Goal: Obtain resource: Download file/media

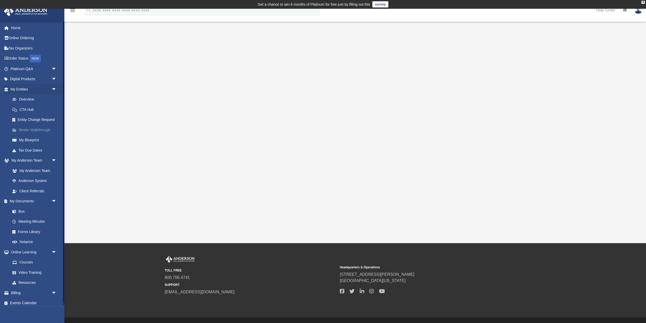
click at [36, 129] on link "Binder Walkthrough" at bounding box center [35, 130] width 57 height 10
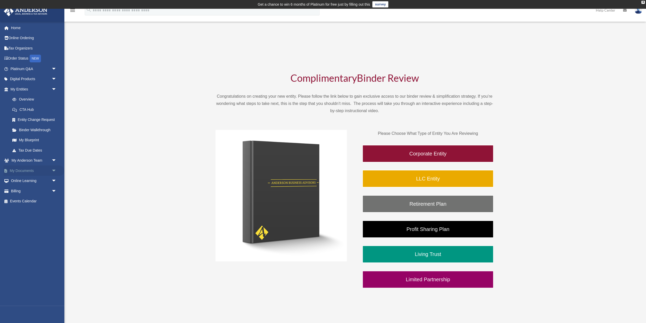
click at [55, 170] on span "arrow_drop_down" at bounding box center [57, 170] width 10 height 11
click at [22, 181] on link "Box" at bounding box center [35, 181] width 57 height 10
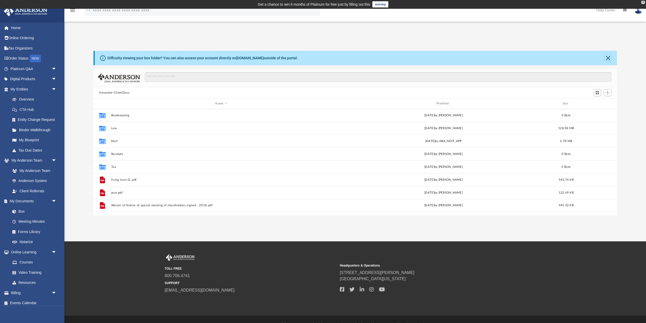
scroll to position [10, 0]
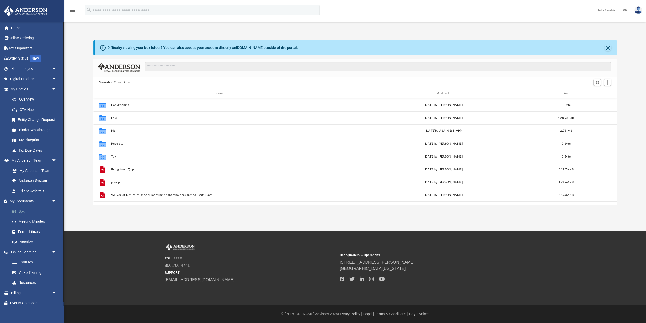
click at [24, 212] on link "Box" at bounding box center [35, 211] width 57 height 10
click at [18, 209] on link "Box" at bounding box center [35, 211] width 57 height 10
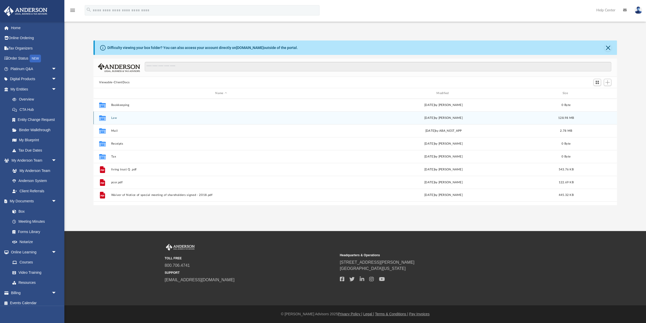
click at [104, 117] on icon "grid" at bounding box center [102, 118] width 7 height 4
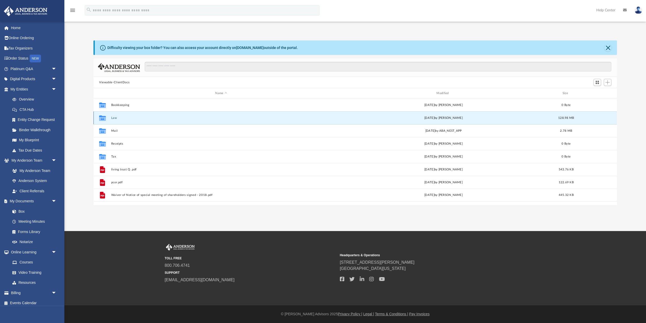
click at [104, 117] on icon "grid" at bounding box center [102, 118] width 7 height 4
click at [114, 118] on button "Law" at bounding box center [221, 117] width 220 height 3
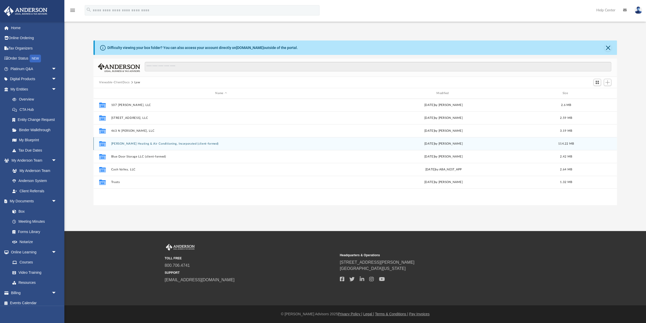
click at [126, 145] on button "[PERSON_NAME] Heating & Air Conditioning, Incorporated (client-formed)" at bounding box center [221, 143] width 220 height 3
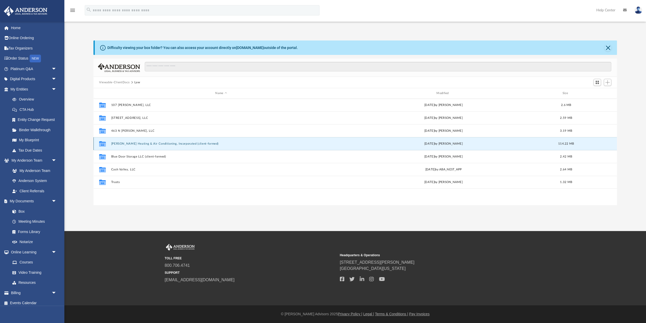
click at [126, 145] on button "[PERSON_NAME] Heating & Air Conditioning, Incorporated (client-formed)" at bounding box center [221, 143] width 220 height 3
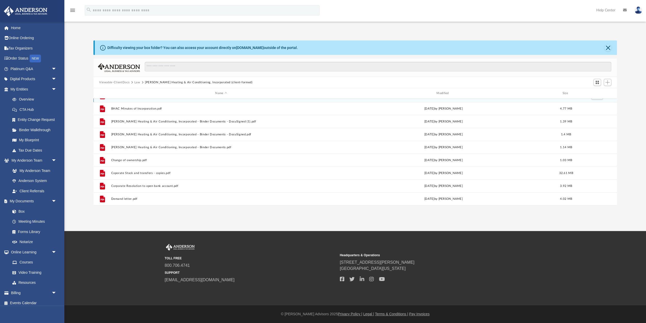
scroll to position [53, 0]
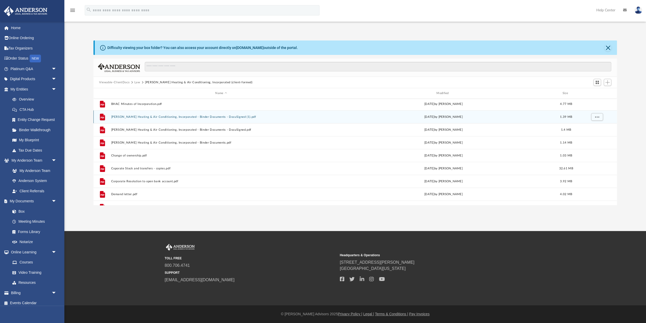
click at [137, 118] on button "[PERSON_NAME] Heating & Air Conditioning, Incorporated - Binder Documents - Doc…" at bounding box center [221, 116] width 220 height 3
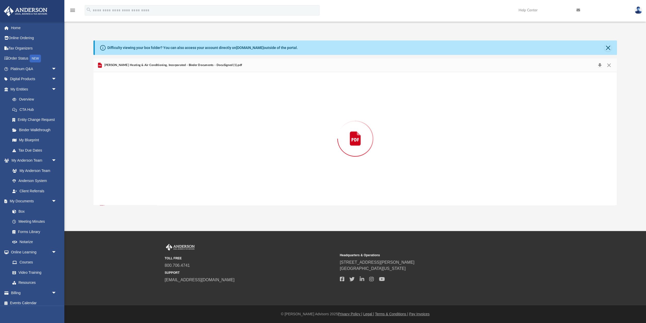
click at [137, 118] on div "Preview" at bounding box center [356, 138] width 524 height 133
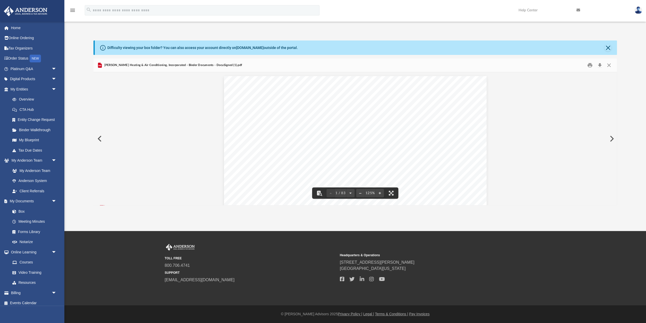
click at [614, 138] on button "Preview" at bounding box center [611, 138] width 11 height 14
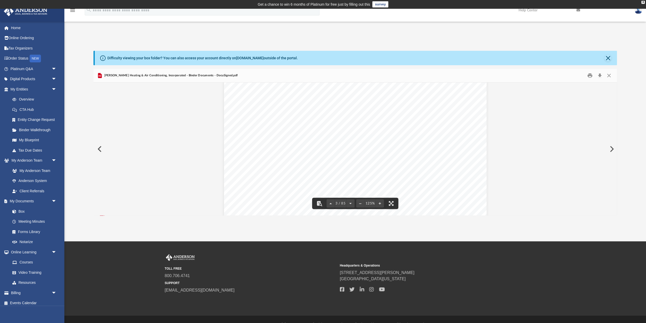
scroll to position [845, 0]
click at [349, 204] on button "File preview" at bounding box center [351, 203] width 8 height 11
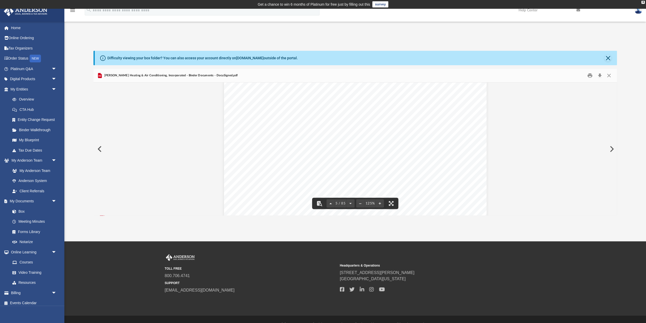
click at [331, 205] on button "File preview" at bounding box center [331, 203] width 8 height 11
click at [351, 204] on button "File preview" at bounding box center [351, 203] width 8 height 11
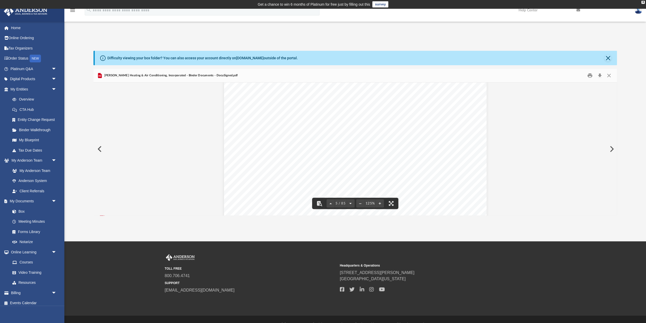
scroll to position [1739, 0]
click at [351, 204] on button "File preview" at bounding box center [351, 203] width 8 height 11
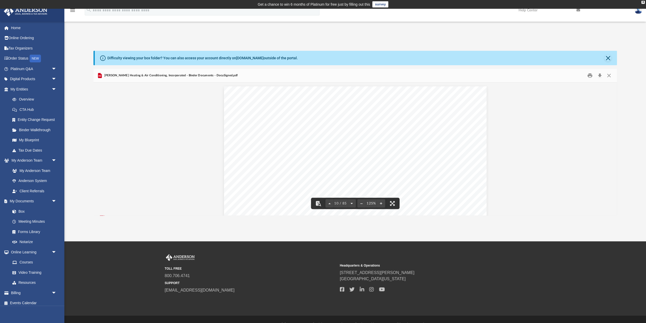
click at [351, 204] on button "File preview" at bounding box center [352, 203] width 8 height 11
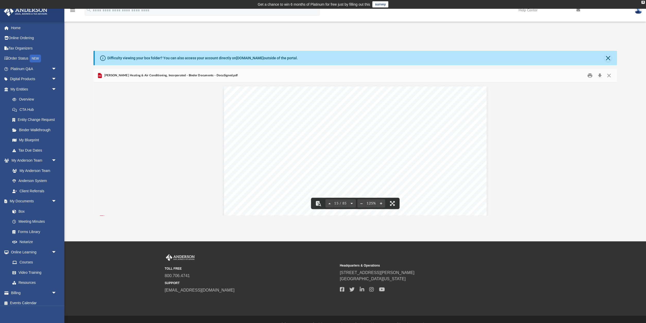
click at [351, 204] on button "File preview" at bounding box center [352, 203] width 8 height 11
click at [600, 74] on button "Download" at bounding box center [599, 76] width 9 height 8
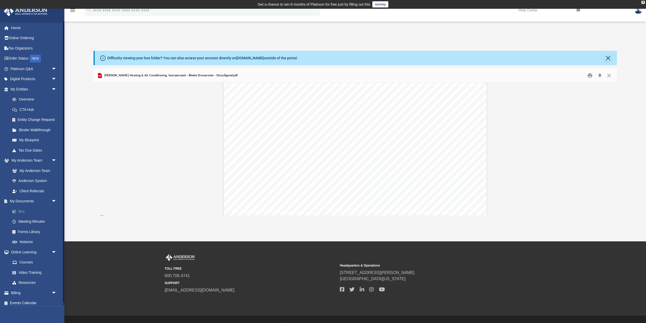
click at [19, 209] on link "Box" at bounding box center [35, 211] width 57 height 10
click at [22, 211] on link "Box" at bounding box center [35, 211] width 57 height 10
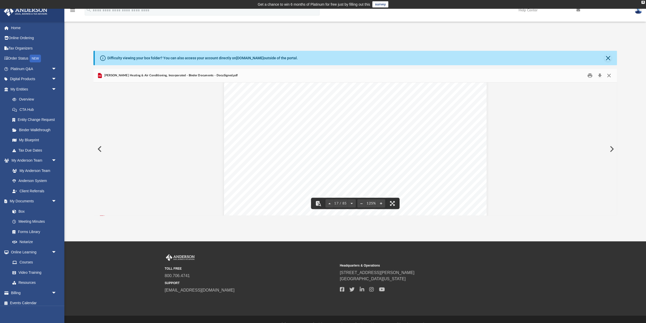
click at [609, 75] on button "Close" at bounding box center [609, 76] width 9 height 8
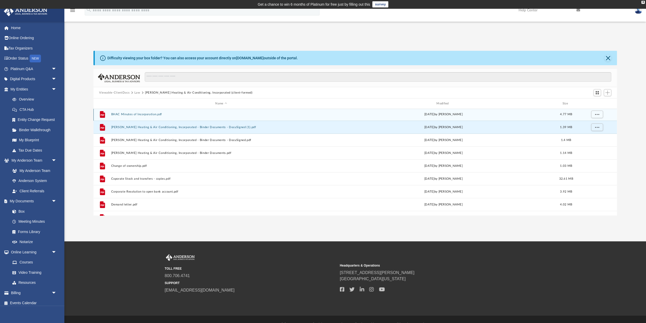
scroll to position [52, 0]
click at [152, 113] on div "File BHAC Minutes of Incorporation.pdf [DATE] by [PERSON_NAME] 4.77 MB" at bounding box center [356, 115] width 524 height 13
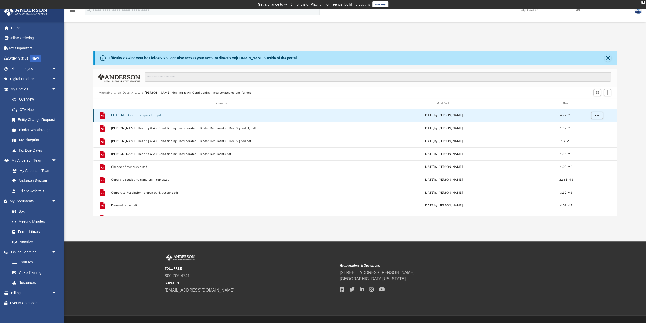
click at [152, 113] on div "File BHAC Minutes of Incorporation.pdf [DATE] by [PERSON_NAME] 4.77 MB" at bounding box center [356, 115] width 524 height 13
click at [144, 114] on button "BHAC Minutes of Incorporation.pdf" at bounding box center [221, 115] width 220 height 3
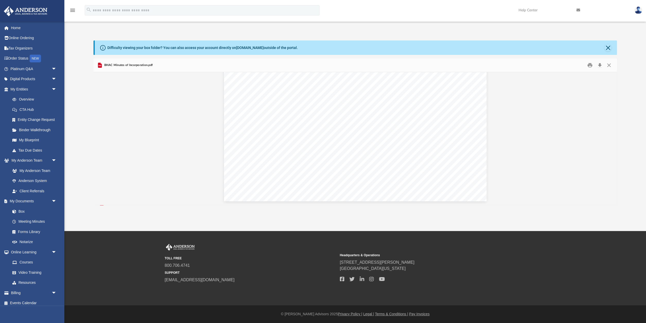
scroll to position [0, 0]
click at [609, 48] on button "Close" at bounding box center [608, 47] width 7 height 7
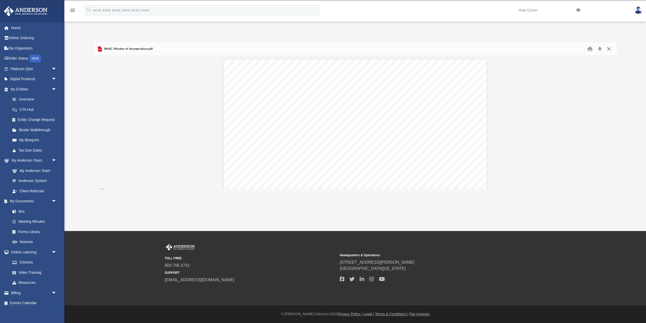
click at [610, 49] on button "Close" at bounding box center [609, 49] width 9 height 8
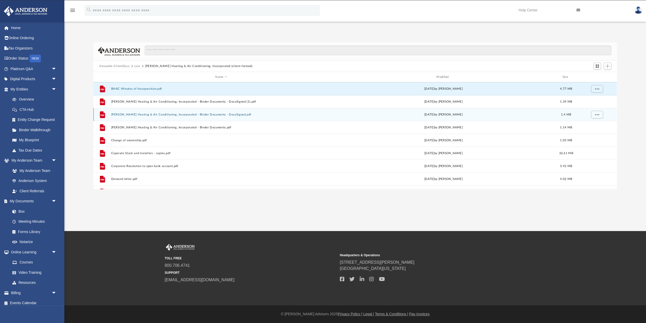
click at [146, 114] on button "[PERSON_NAME] Heating & Air Conditioning, Incorporated - Binder Documents - Doc…" at bounding box center [221, 114] width 220 height 3
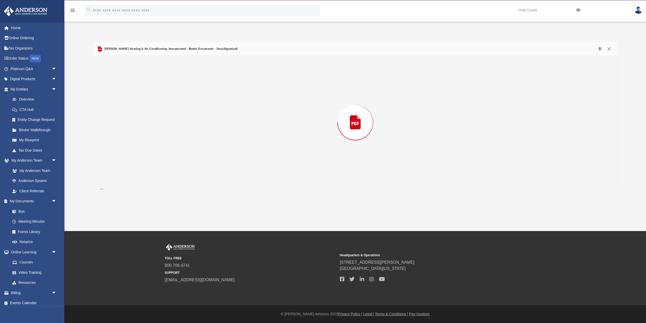
click at [146, 114] on div "Preview" at bounding box center [356, 122] width 524 height 133
click at [141, 49] on span "[PERSON_NAME] Heating & Air Conditioning, Incorporated - Binder Documents - Doc…" at bounding box center [170, 49] width 135 height 5
click at [101, 49] on icon "Preview" at bounding box center [100, 49] width 3 height 1
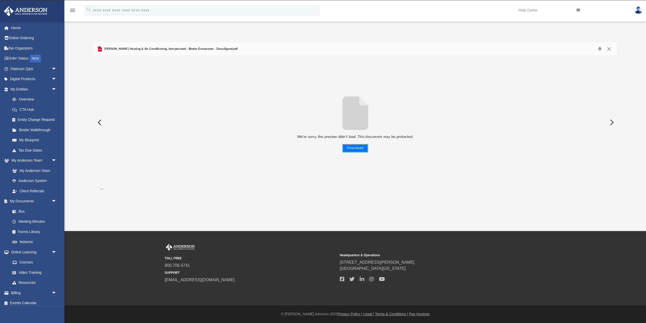
click at [355, 146] on button "Download" at bounding box center [356, 148] width 26 height 8
click at [20, 208] on link "Box" at bounding box center [35, 211] width 57 height 10
click at [20, 210] on link "Box" at bounding box center [35, 211] width 57 height 10
click at [608, 47] on button "Close" at bounding box center [609, 48] width 9 height 7
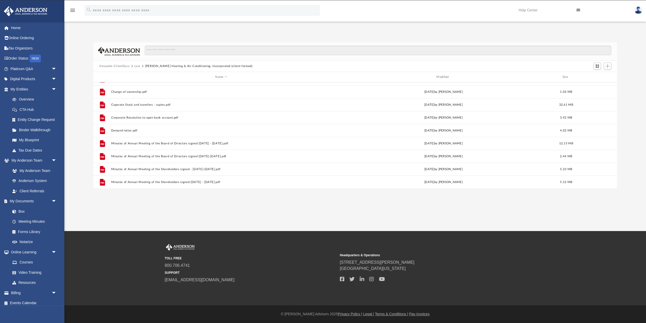
scroll to position [114, 0]
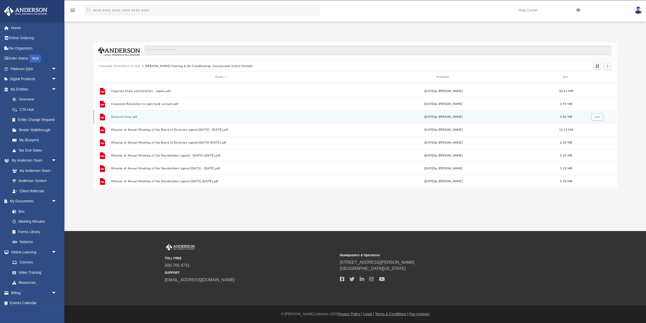
click at [128, 114] on div "File Demand letter.pdf [DATE] by [PERSON_NAME] 4.02 MB" at bounding box center [356, 116] width 524 height 13
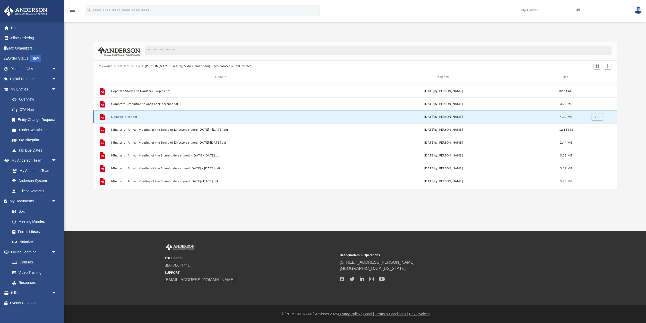
click at [128, 114] on div "File Demand letter.pdf [DATE] by [PERSON_NAME] 4.02 MB" at bounding box center [356, 116] width 524 height 13
click at [101, 116] on icon "grid" at bounding box center [102, 116] width 5 height 7
click at [130, 117] on button "Demand letter.pdf" at bounding box center [221, 116] width 220 height 3
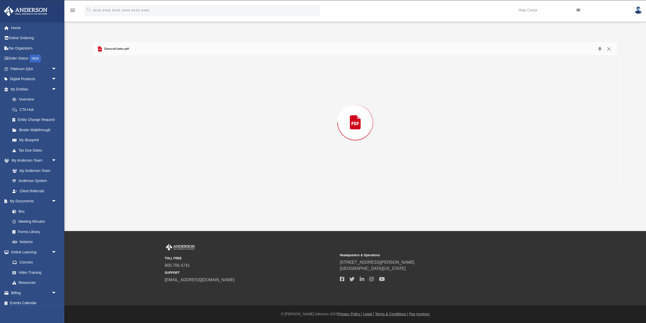
click at [130, 117] on div "Preview" at bounding box center [356, 122] width 524 height 133
click at [609, 46] on button "Close" at bounding box center [609, 49] width 9 height 8
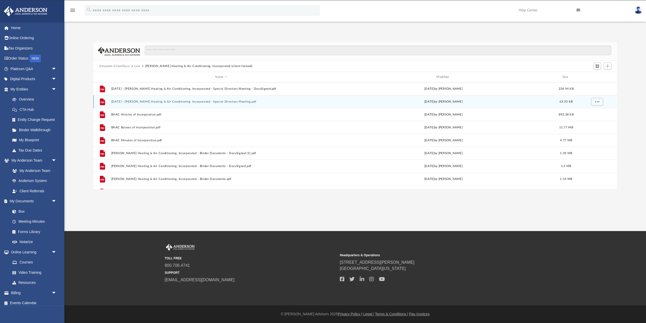
click at [173, 102] on button "[DATE] - [PERSON_NAME] Heating & Air Conditioning, Incorporated - Special Direc…" at bounding box center [221, 101] width 220 height 3
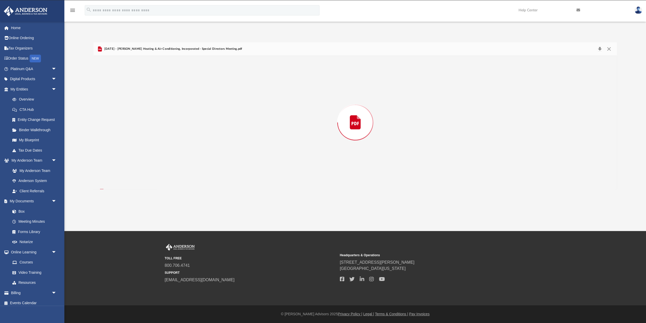
click at [173, 102] on div "Preview" at bounding box center [356, 122] width 524 height 133
click at [608, 49] on button "Close" at bounding box center [609, 49] width 9 height 8
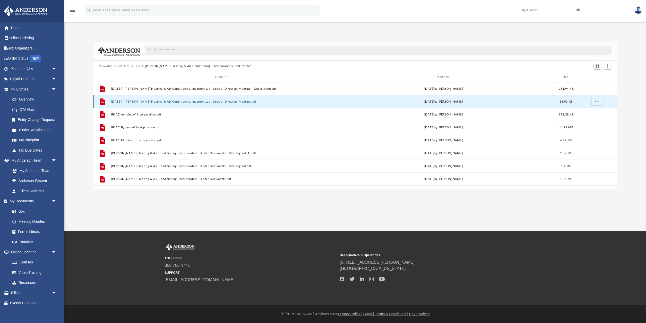
click at [102, 103] on icon "grid" at bounding box center [102, 101] width 5 height 7
click at [100, 98] on icon "grid" at bounding box center [102, 101] width 5 height 7
click at [104, 102] on icon "grid" at bounding box center [103, 102] width 4 height 2
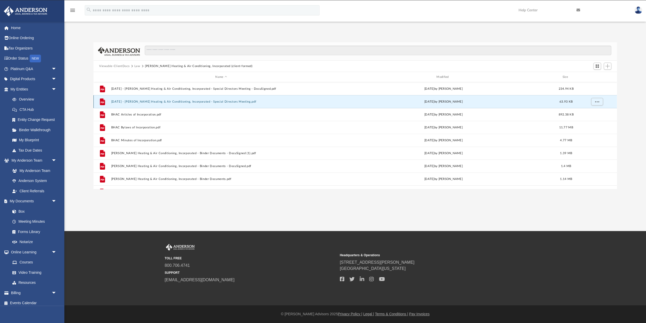
click at [104, 102] on icon "grid" at bounding box center [103, 102] width 4 height 2
click at [119, 100] on button "[DATE] - [PERSON_NAME] Heating & Air Conditioning, Incorporated - Special Direc…" at bounding box center [221, 101] width 220 height 3
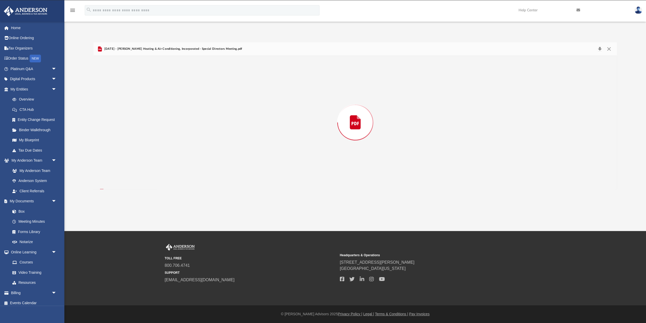
click at [119, 100] on div "Preview" at bounding box center [356, 122] width 524 height 133
click at [610, 48] on button "Close" at bounding box center [609, 49] width 9 height 8
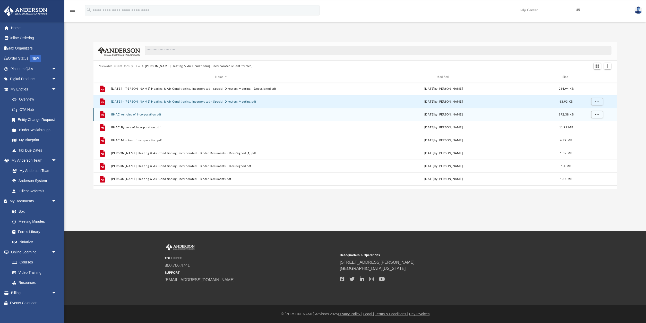
click at [147, 115] on button "BHAC Articles of Incorporation.pdf" at bounding box center [221, 114] width 220 height 3
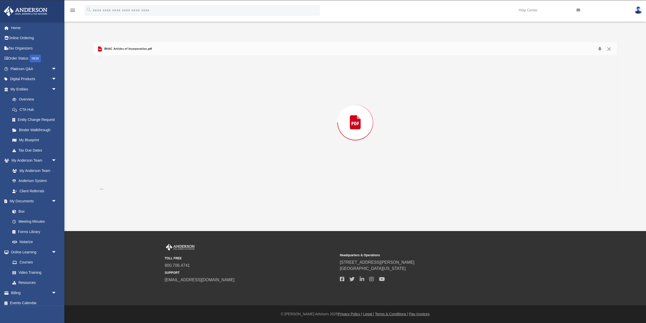
click at [147, 115] on div "Preview" at bounding box center [356, 122] width 524 height 133
click at [611, 47] on button "Close" at bounding box center [609, 49] width 9 height 8
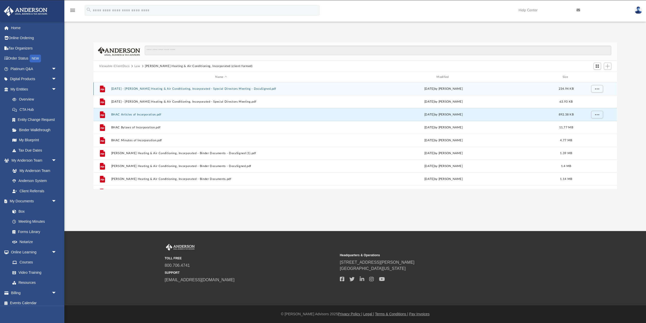
click at [216, 88] on button "[DATE] - [PERSON_NAME] Heating & Air Conditioning, Incorporated - Special Direc…" at bounding box center [221, 88] width 220 height 3
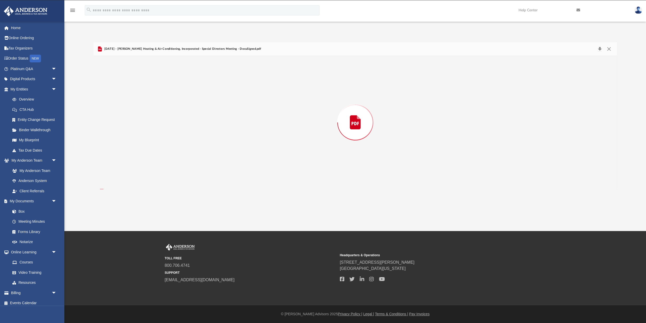
click at [216, 88] on div "Preview" at bounding box center [356, 122] width 524 height 133
click at [608, 48] on button "Close" at bounding box center [609, 49] width 9 height 8
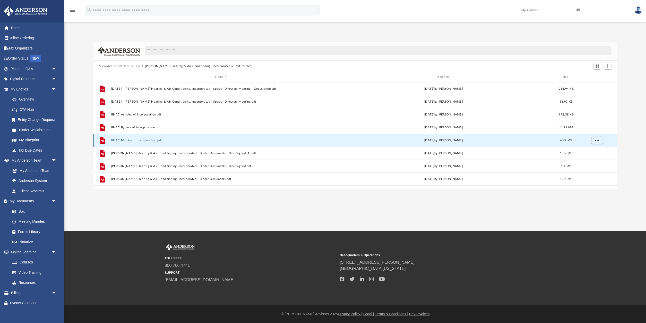
click at [126, 140] on button "BHAC Minutes of Incorporation.pdf" at bounding box center [221, 140] width 220 height 3
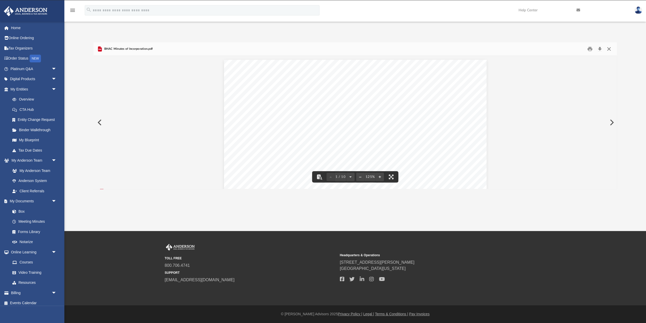
click at [610, 46] on button "Close" at bounding box center [609, 49] width 9 height 8
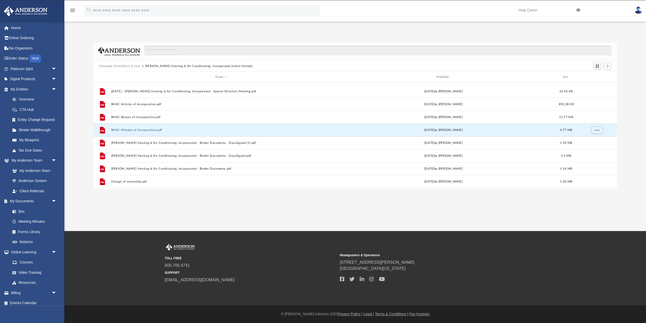
scroll to position [18, 0]
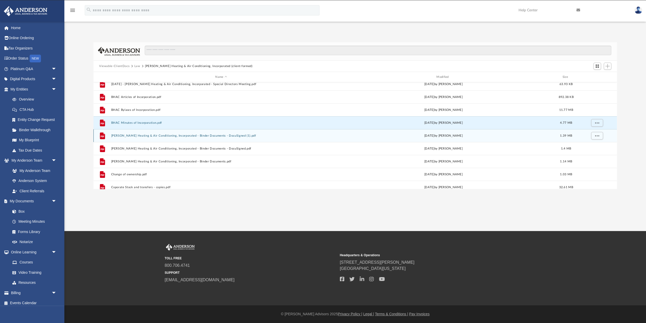
click at [201, 136] on button "[PERSON_NAME] Heating & Air Conditioning, Incorporated - Binder Documents - Doc…" at bounding box center [221, 135] width 220 height 3
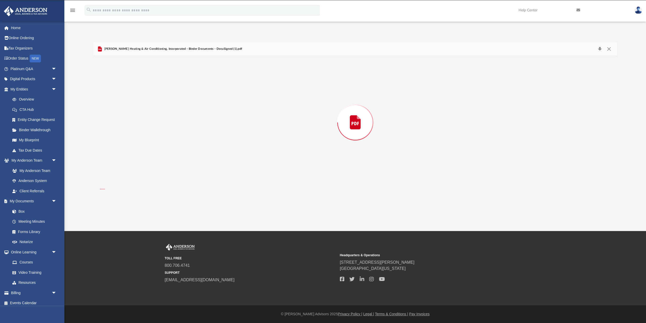
click at [201, 136] on div "Preview" at bounding box center [356, 122] width 524 height 133
click at [110, 49] on span "[PERSON_NAME] Heating & Air Conditioning, Incorporated - Binder Documents - Doc…" at bounding box center [172, 49] width 139 height 5
click at [96, 48] on div "[PERSON_NAME] Heating & Air Conditioning, Incorporated - Binder Documents - Doc…" at bounding box center [356, 49] width 524 height 14
click at [100, 48] on icon "Preview" at bounding box center [100, 48] width 4 height 5
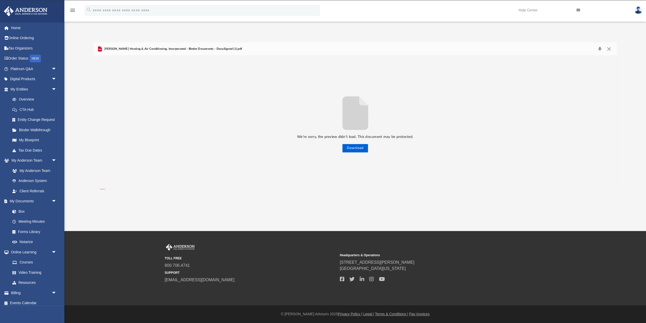
click at [100, 48] on icon "Preview" at bounding box center [100, 48] width 4 height 5
click at [364, 146] on button "Download" at bounding box center [356, 148] width 26 height 8
click at [27, 140] on link "My Blueprint" at bounding box center [35, 140] width 57 height 10
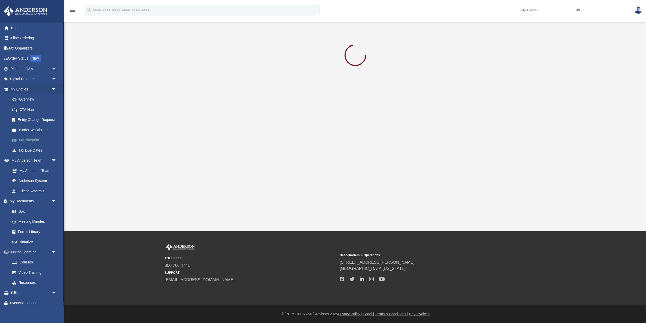
click at [27, 140] on link "My Blueprint" at bounding box center [35, 140] width 57 height 10
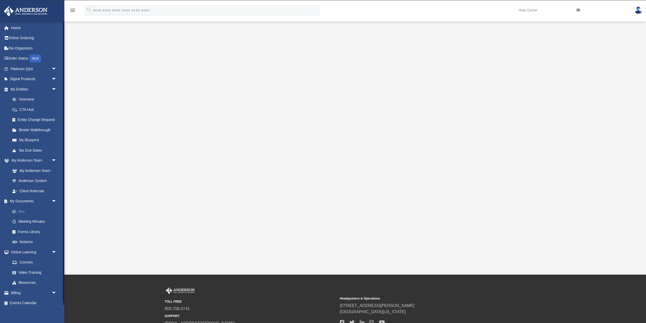
click at [19, 209] on link "Box" at bounding box center [35, 211] width 57 height 10
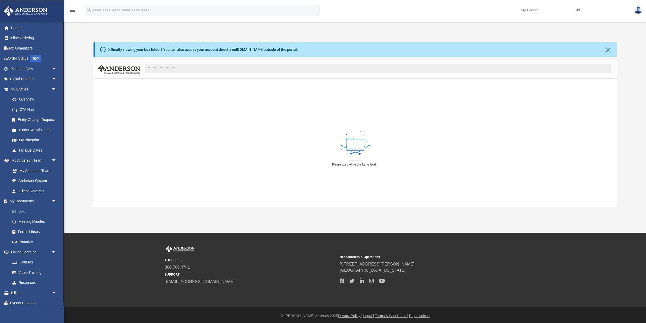
click at [19, 209] on link "Box" at bounding box center [35, 211] width 57 height 10
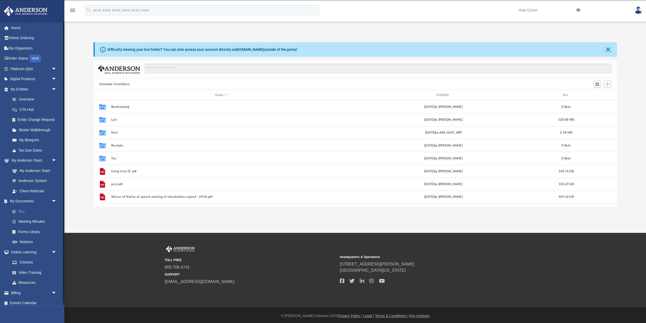
scroll to position [117, 524]
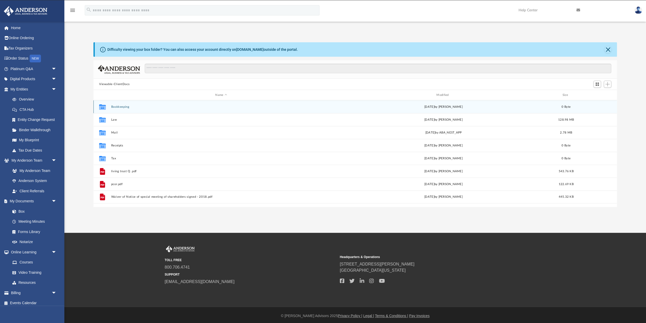
click at [120, 104] on div "Collaborated Folder Bookkeeping [DATE] by [PERSON_NAME] 0 Byte" at bounding box center [356, 106] width 524 height 13
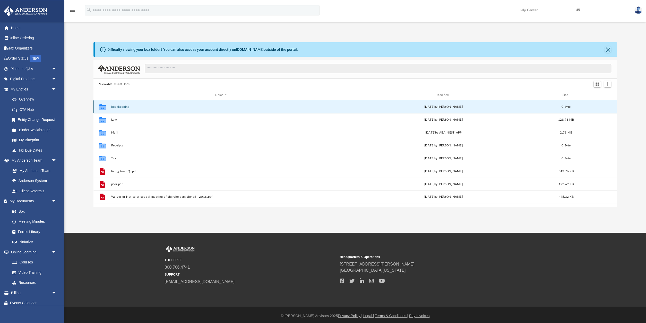
click at [120, 104] on div "Collaborated Folder Bookkeeping [DATE] by [PERSON_NAME] 0 Byte" at bounding box center [356, 106] width 524 height 13
click at [117, 107] on button "Bookkeeping" at bounding box center [221, 106] width 220 height 3
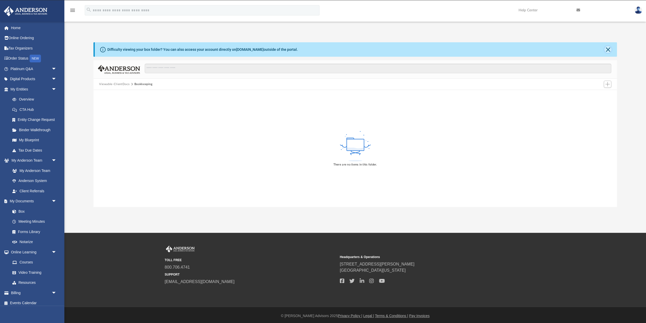
click at [607, 49] on button "Close" at bounding box center [608, 49] width 7 height 7
